Goal: Transaction & Acquisition: Purchase product/service

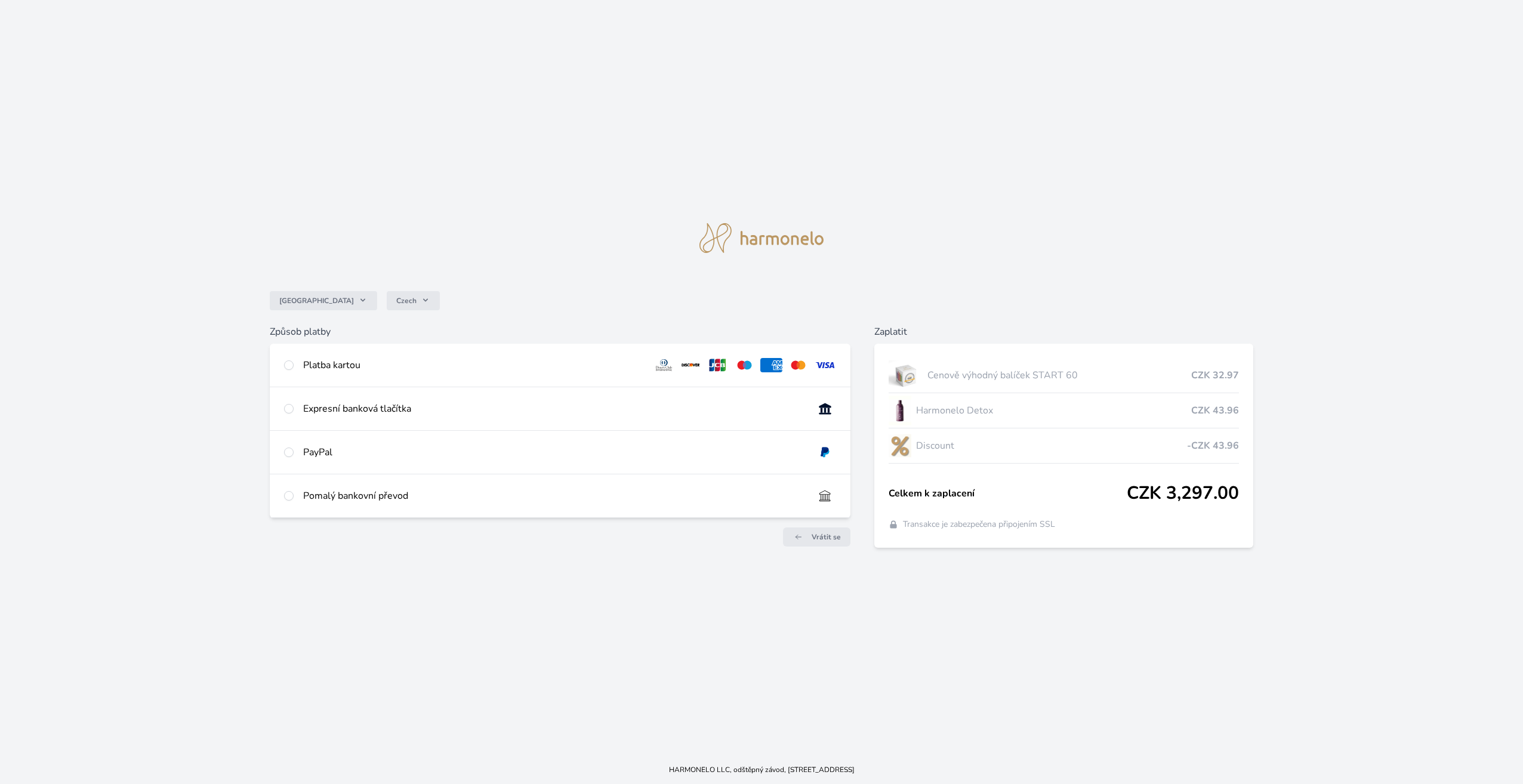
click at [397, 370] on div "Platba kartou" at bounding box center [473, 365] width 340 height 14
radio input "true"
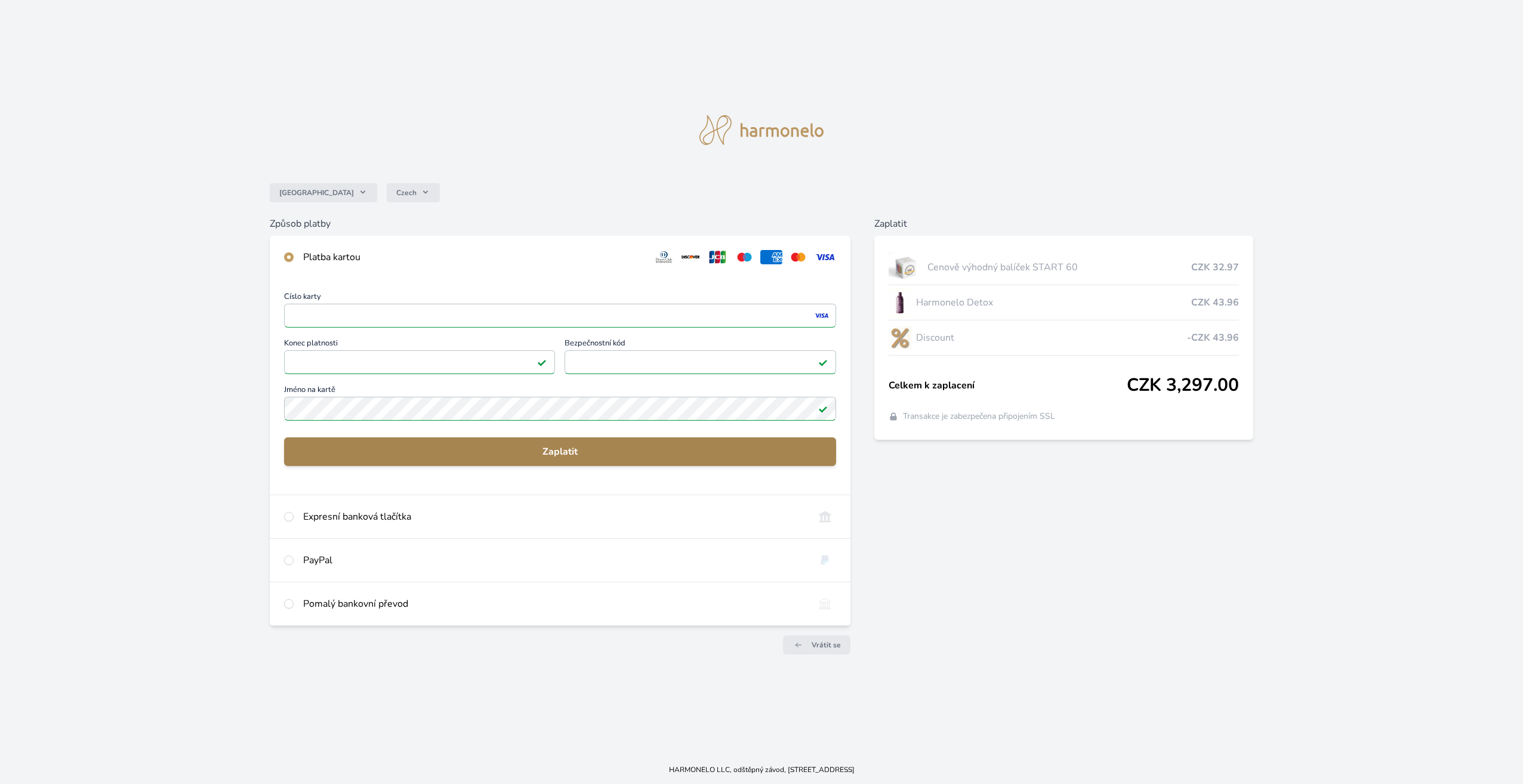
click at [559, 452] on span "Zaplatit" at bounding box center [560, 451] width 533 height 14
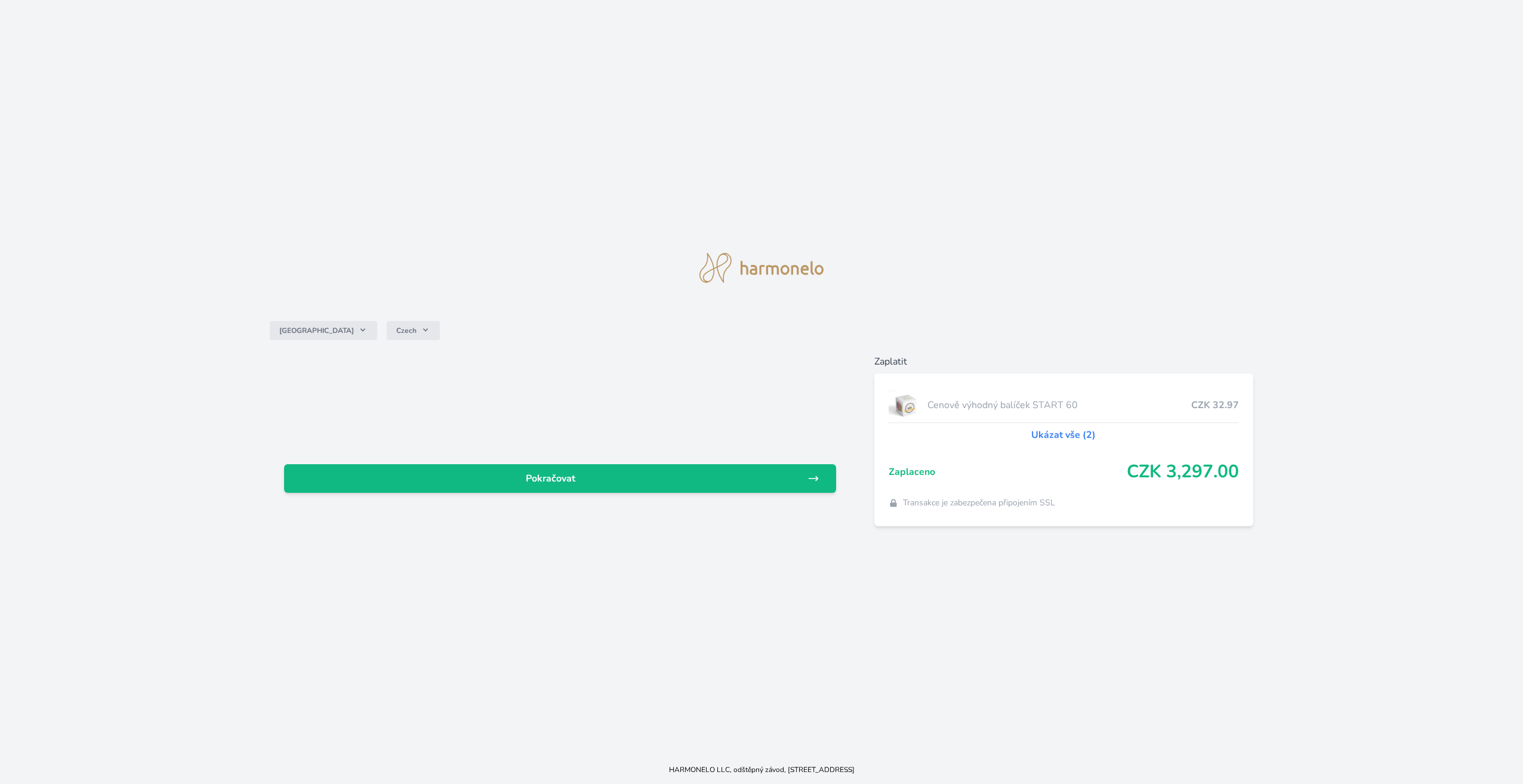
click at [1070, 438] on link "Ukázat vše (2)" at bounding box center [1063, 434] width 64 height 14
